Goal: Navigation & Orientation: Find specific page/section

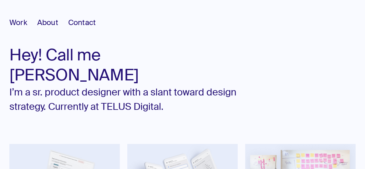
click at [45, 21] on span "About" at bounding box center [47, 23] width 21 height 10
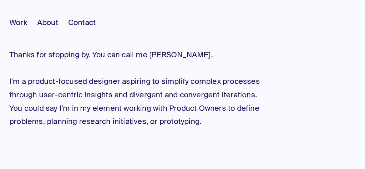
click at [78, 23] on span "Contact" at bounding box center [82, 23] width 28 height 10
